Goal: Task Accomplishment & Management: Use online tool/utility

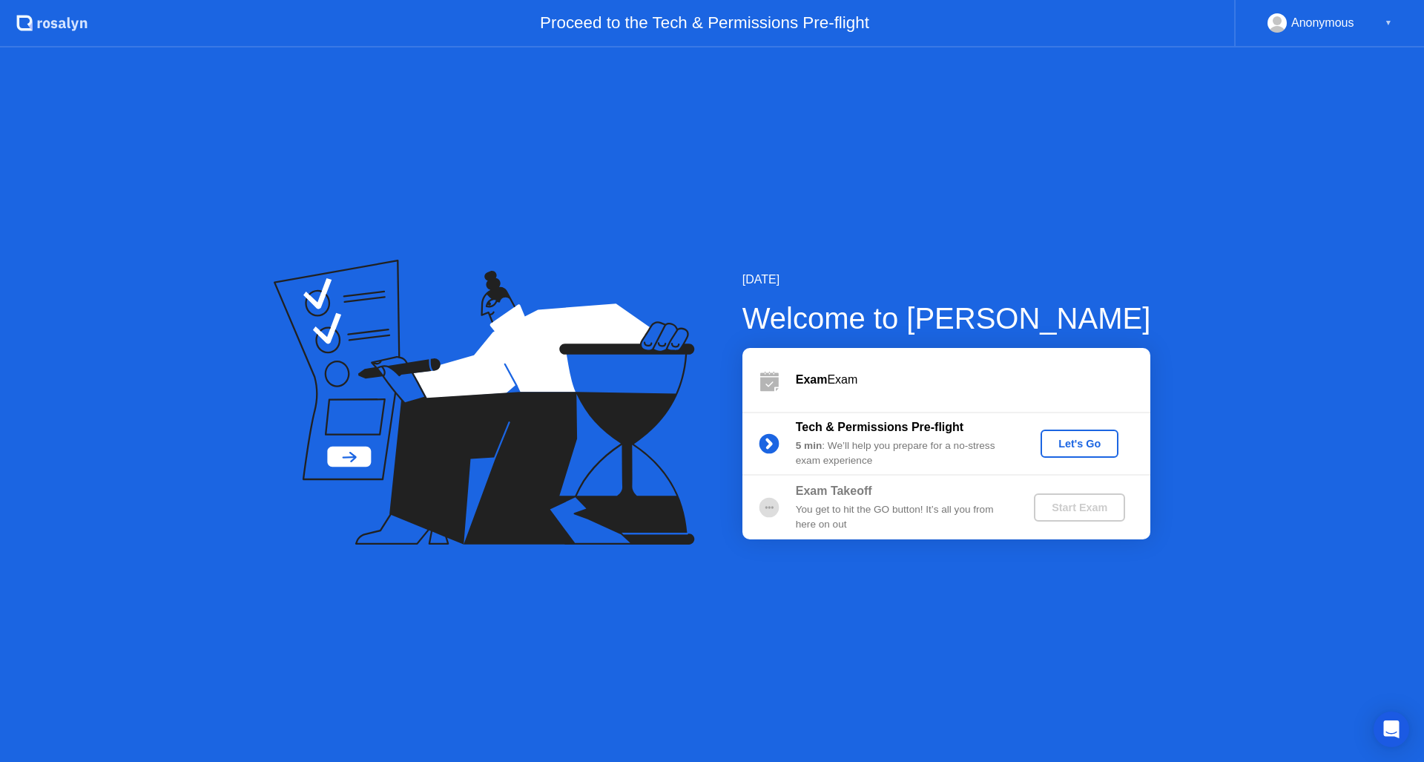
click at [1070, 444] on div "Let's Go" at bounding box center [1080, 444] width 66 height 12
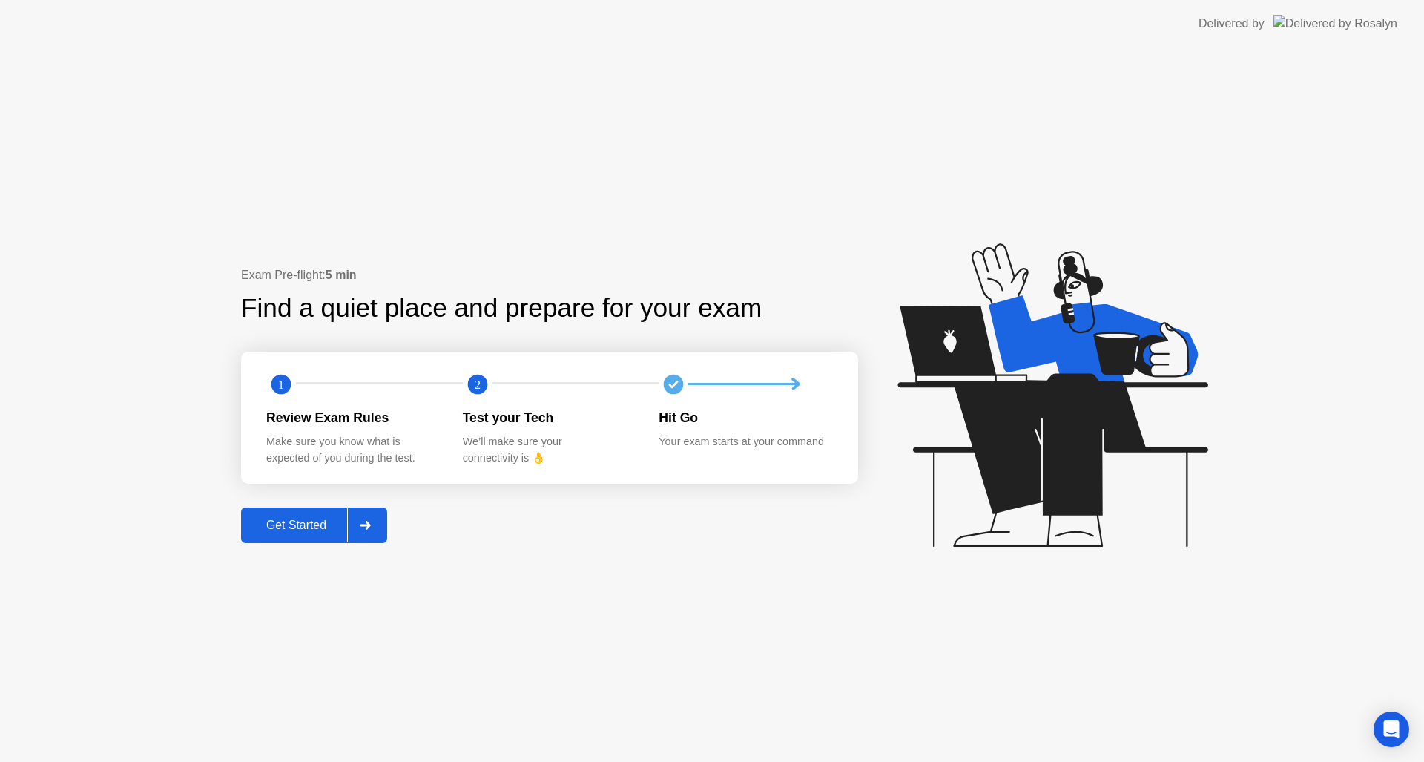
click at [313, 519] on div "Get Started" at bounding box center [297, 525] width 102 height 13
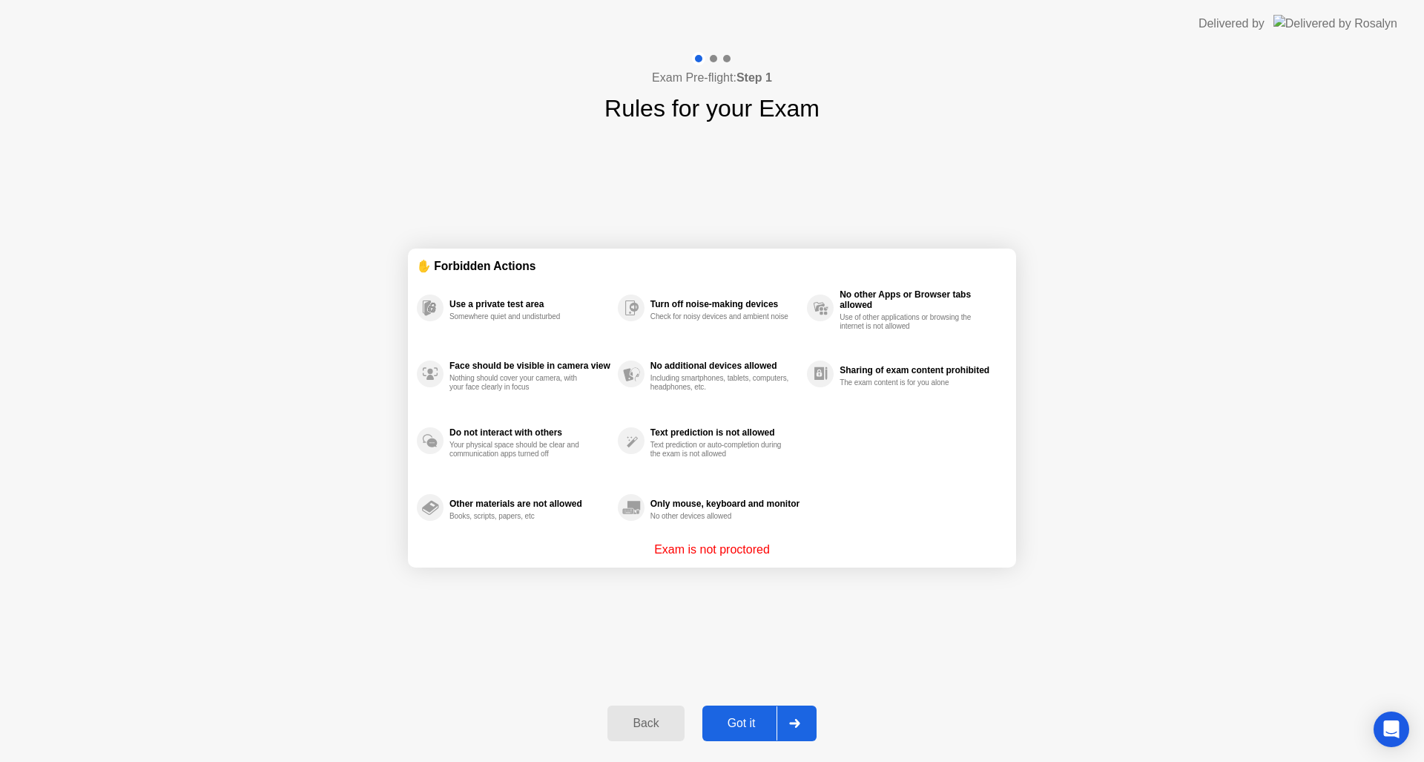
click at [763, 705] on div "Back Got it" at bounding box center [712, 723] width 226 height 68
click at [758, 717] on div "Got it" at bounding box center [742, 723] width 70 height 13
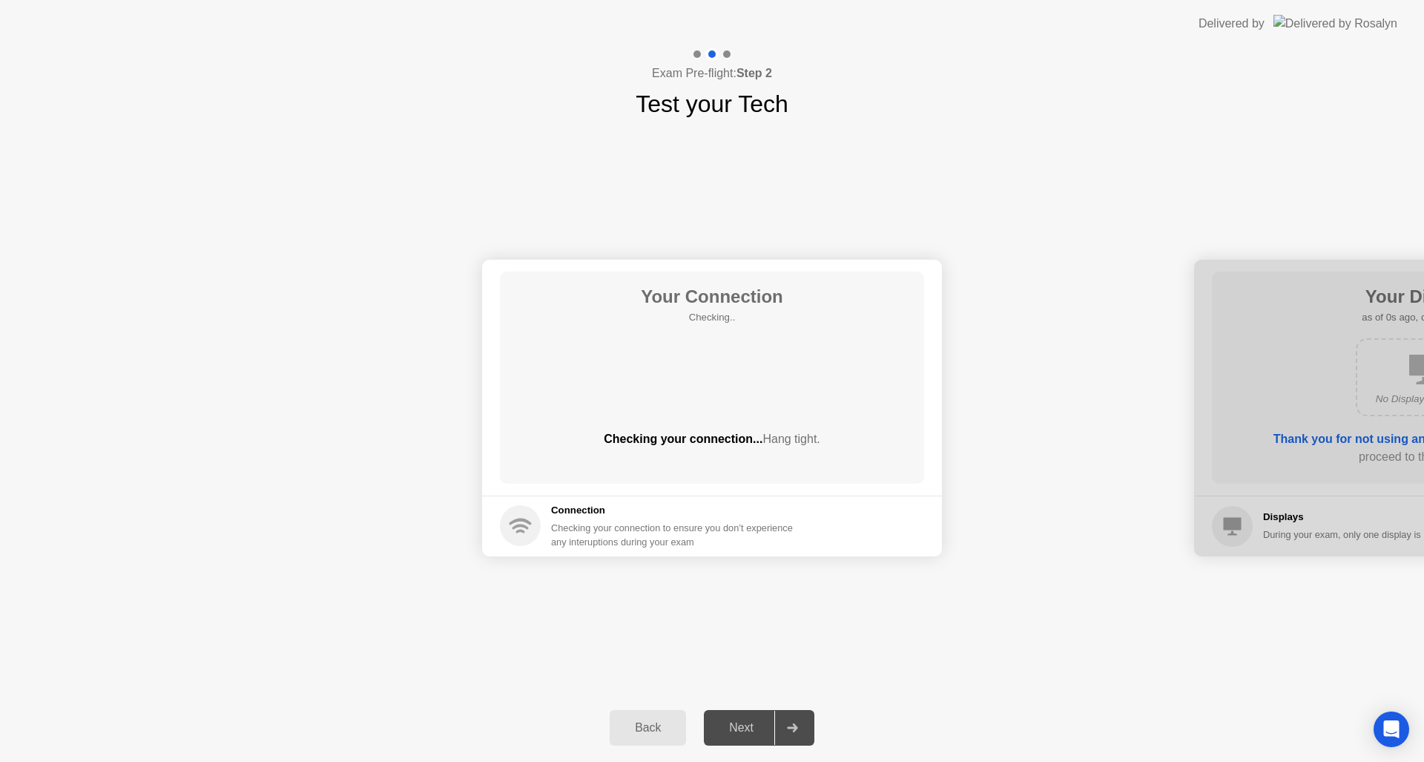
click at [755, 723] on div "Next" at bounding box center [741, 727] width 66 height 13
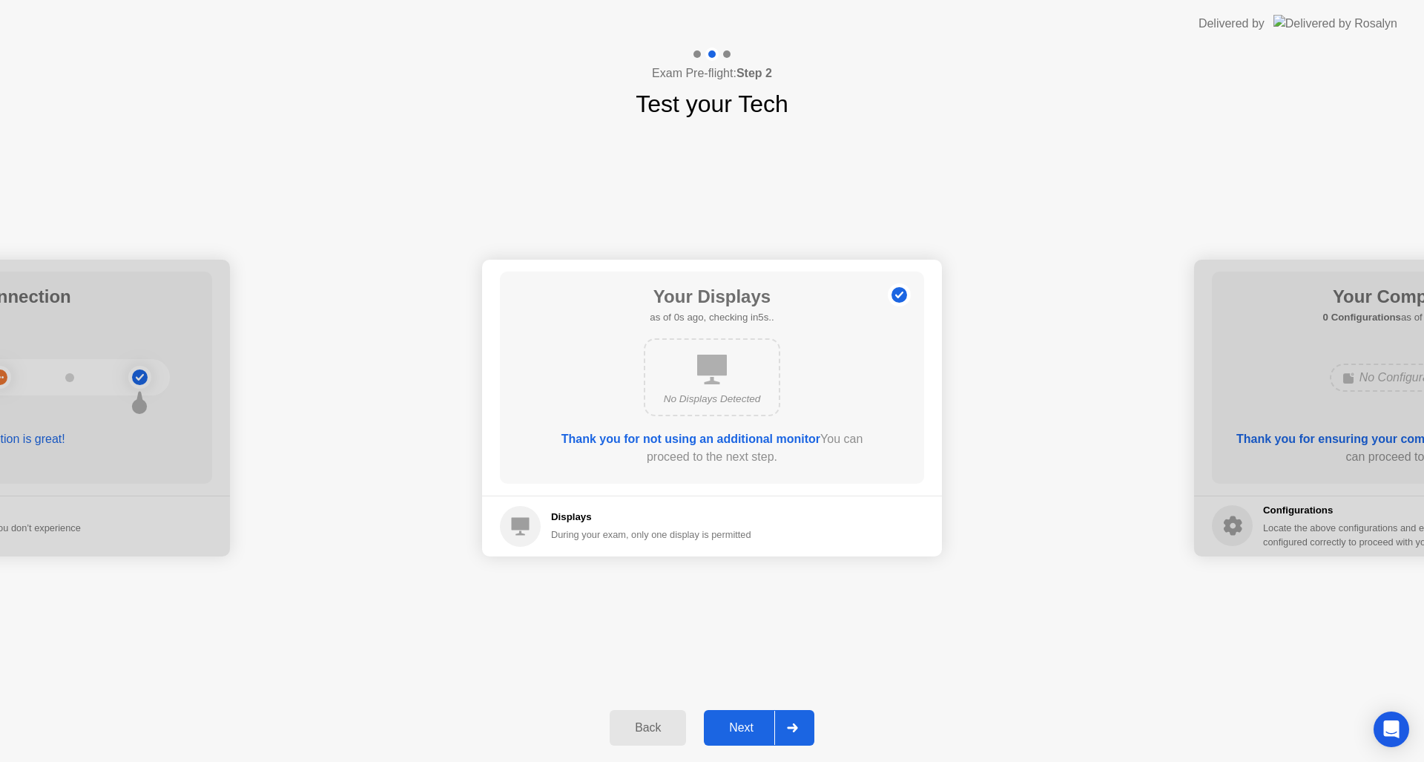
click at [747, 721] on div "Next" at bounding box center [741, 727] width 66 height 13
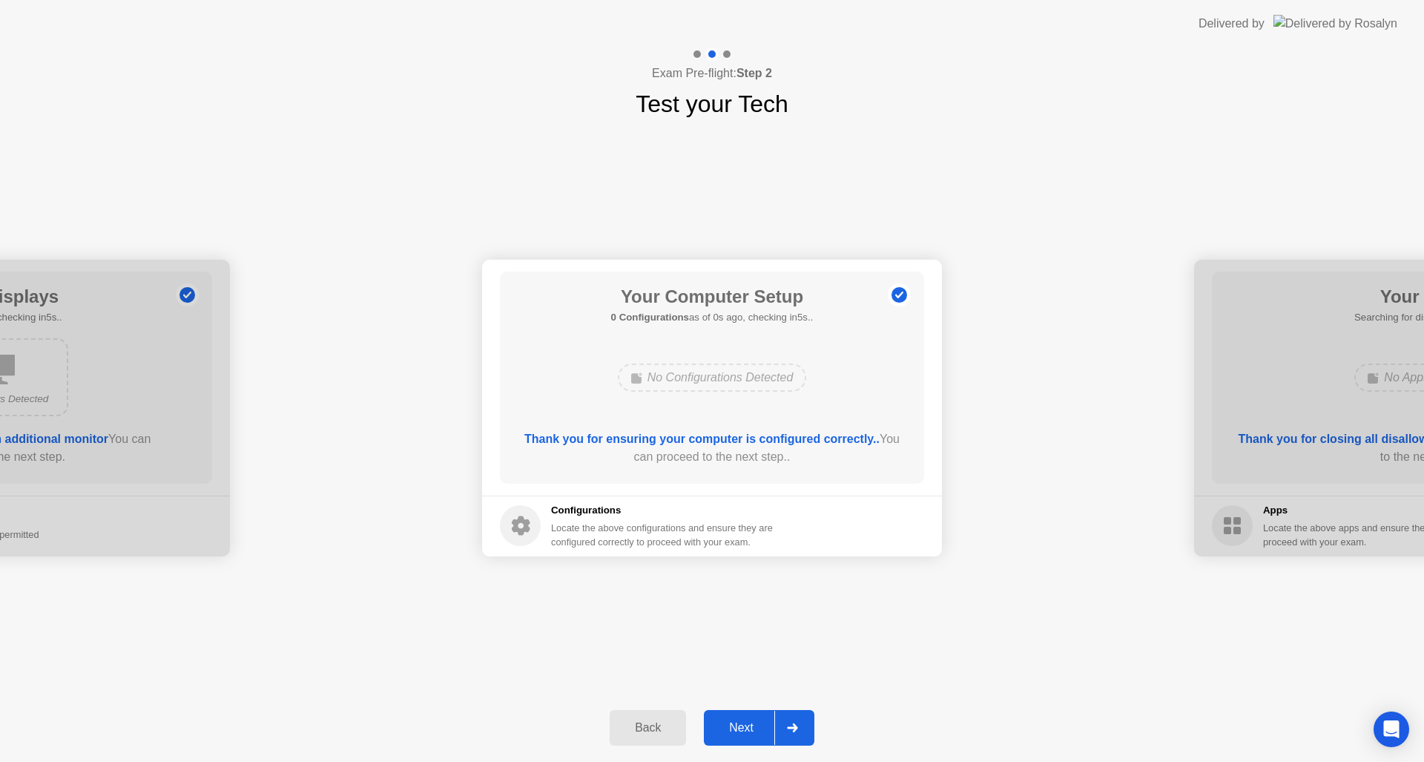
click at [747, 721] on div "Next" at bounding box center [741, 727] width 66 height 13
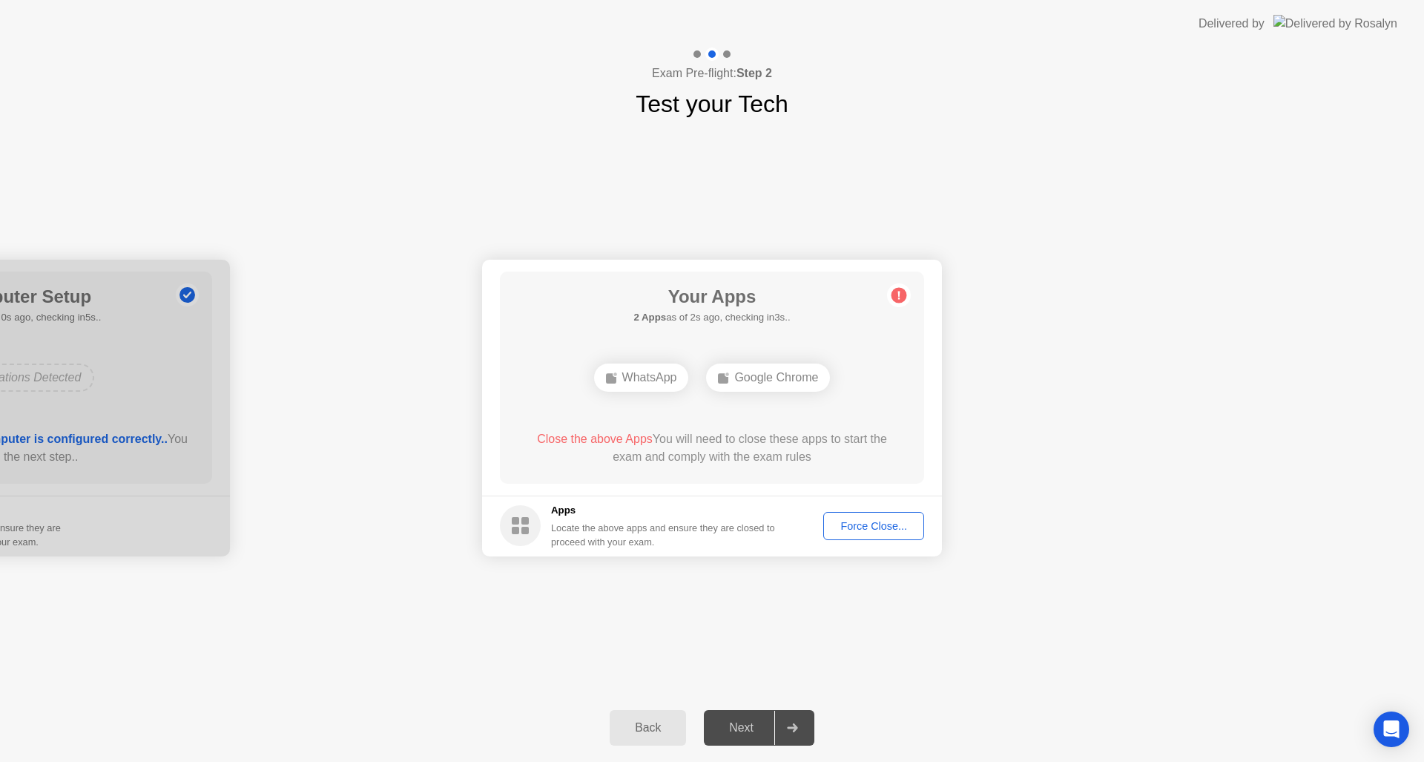
click at [873, 531] on div "Force Close..." at bounding box center [874, 526] width 91 height 12
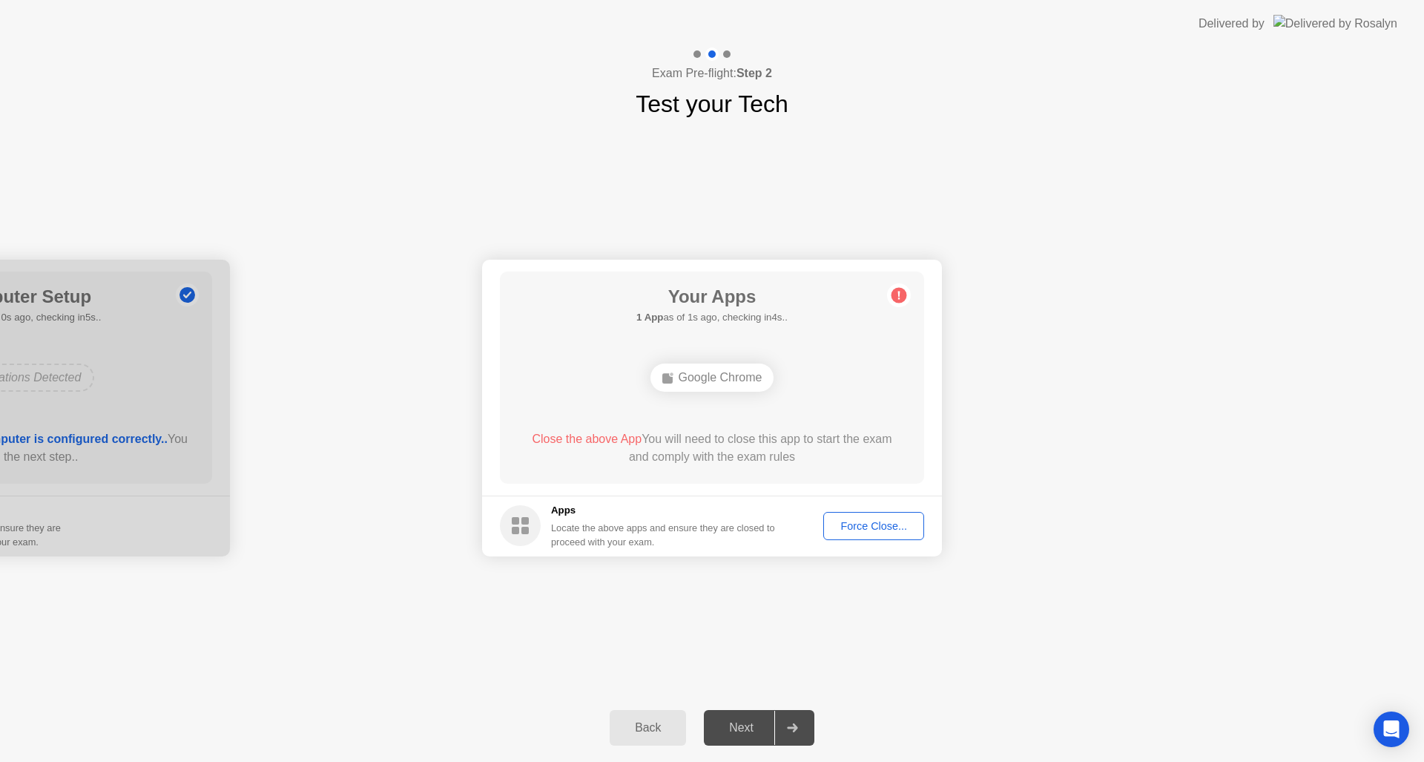
click at [860, 525] on div "Force Close..." at bounding box center [874, 526] width 91 height 12
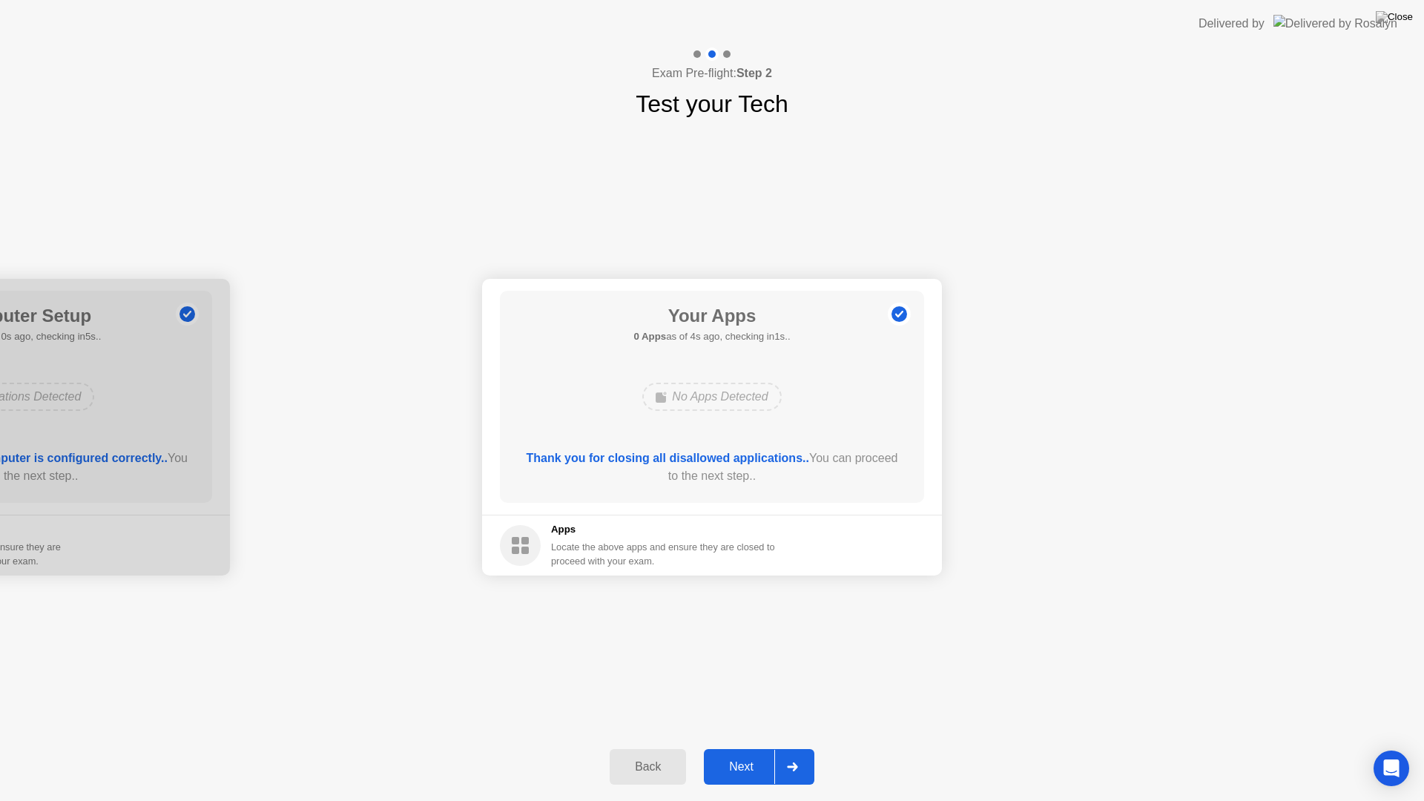
click at [734, 761] on div "Next" at bounding box center [741, 766] width 66 height 13
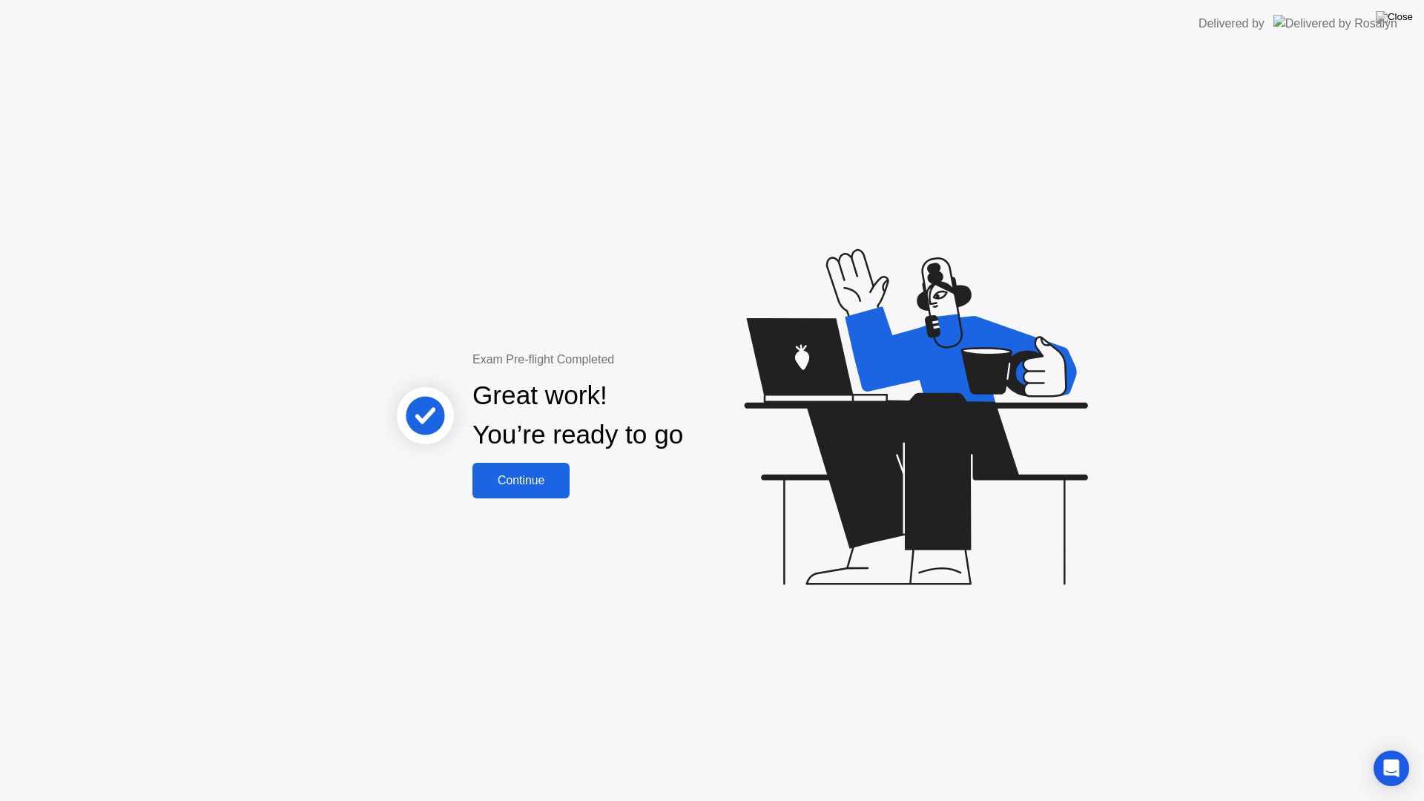
click at [516, 482] on div "Continue" at bounding box center [521, 480] width 88 height 13
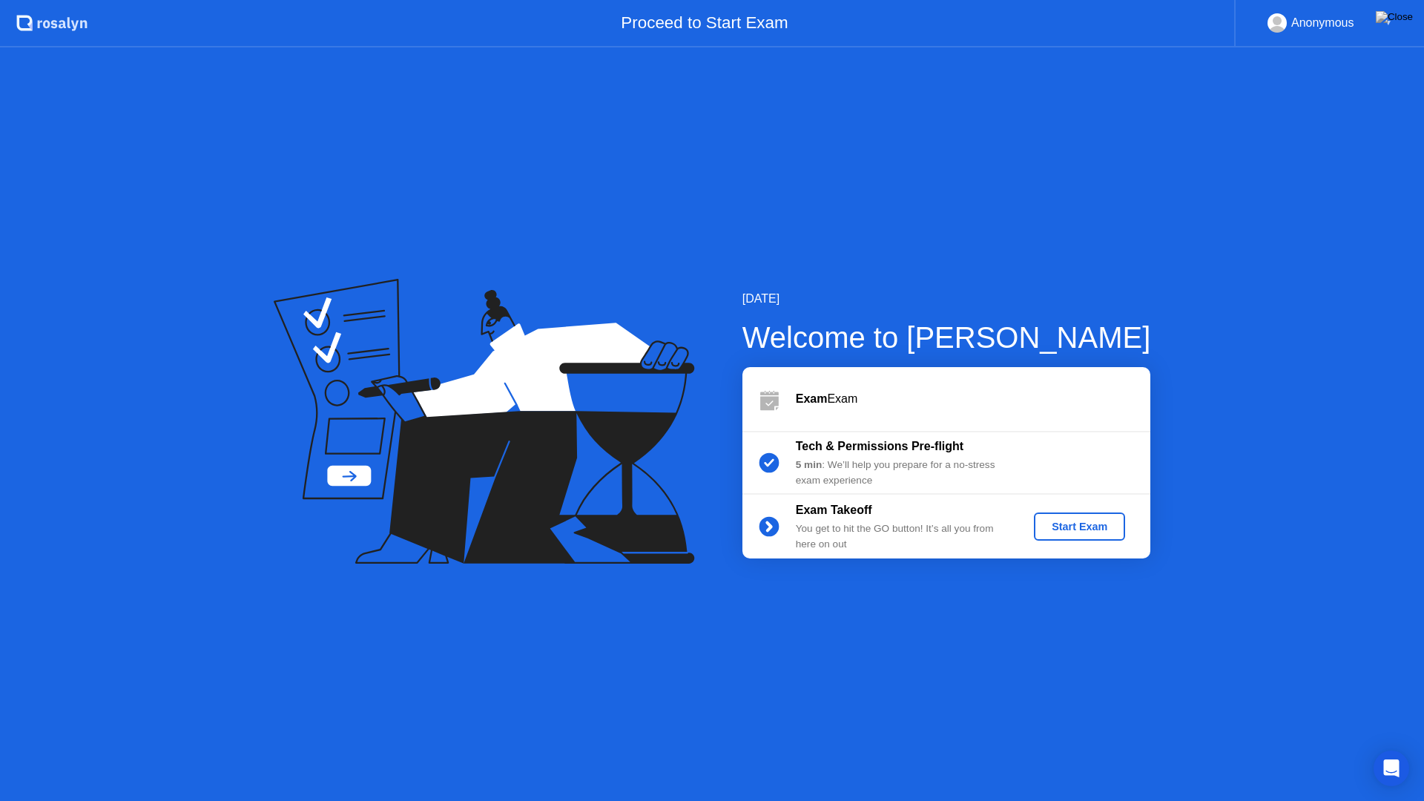
click at [1076, 518] on button "Start Exam" at bounding box center [1079, 527] width 91 height 28
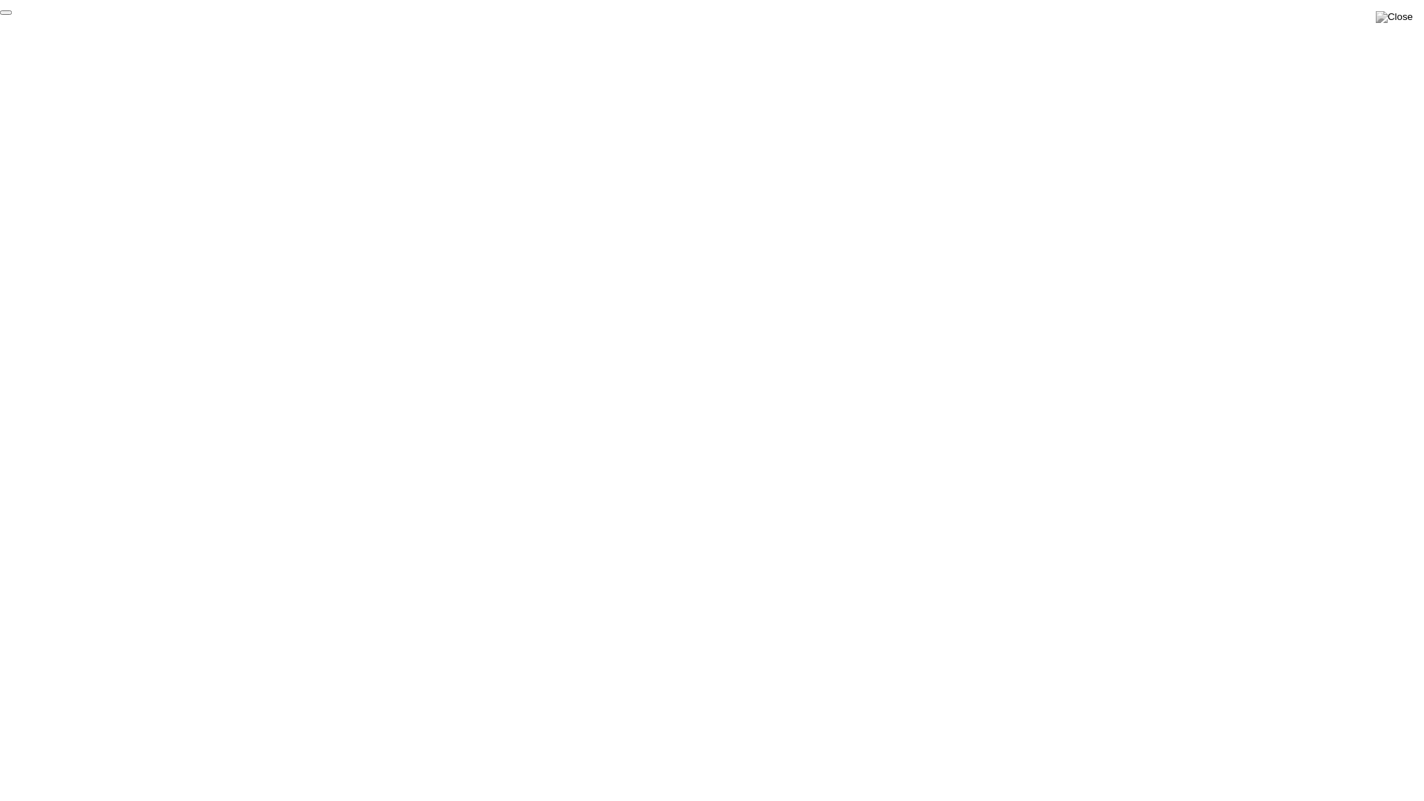
click div "End Proctoring Session"
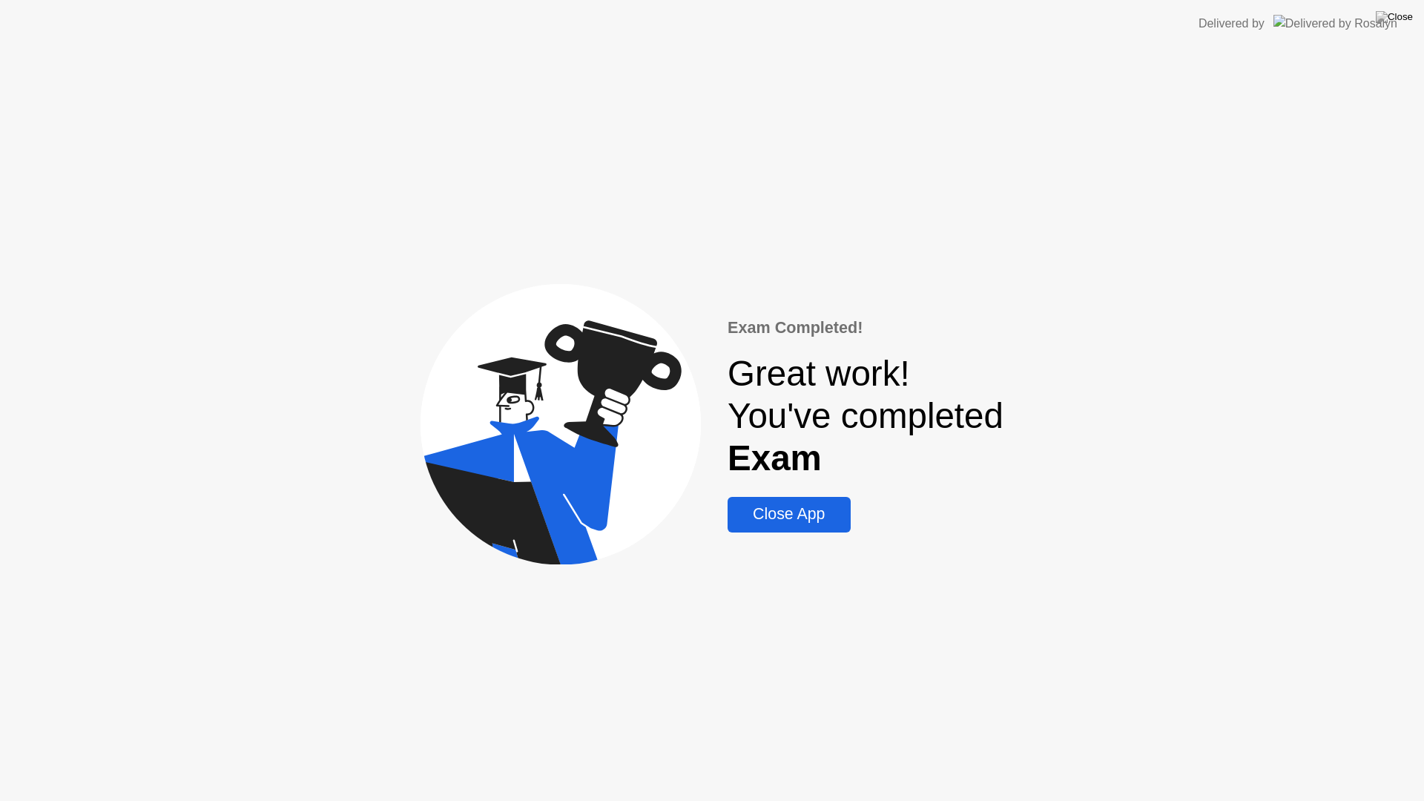
click at [776, 508] on div "Close App" at bounding box center [788, 514] width 113 height 19
